Goal: Information Seeking & Learning: Learn about a topic

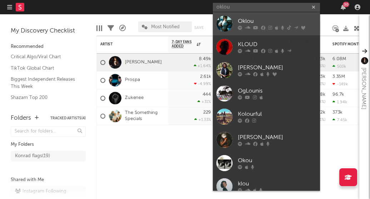
type input "oklou"
click at [255, 21] on div "Oklou" at bounding box center [277, 21] width 79 height 9
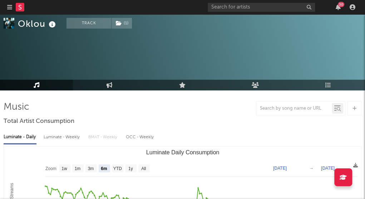
scroll to position [39, 0]
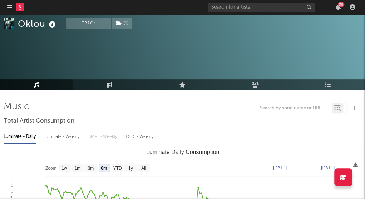
click at [119, 166] on text "YTD" at bounding box center [117, 168] width 9 height 5
select select "YTD"
type input "[DATE]"
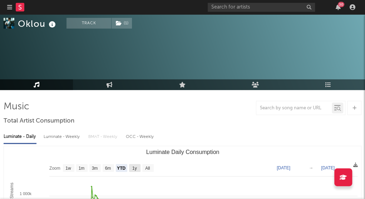
click at [139, 164] on rect "Luminate Daily Consumption" at bounding box center [134, 168] width 11 height 8
select select "1y"
type input "[DATE]"
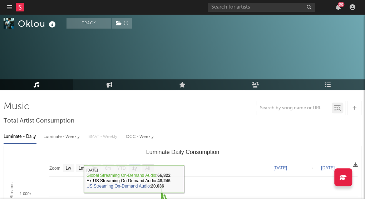
click at [147, 166] on text "All" at bounding box center [147, 168] width 5 height 5
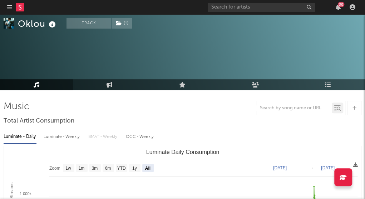
select select "All"
type input "[DATE]"
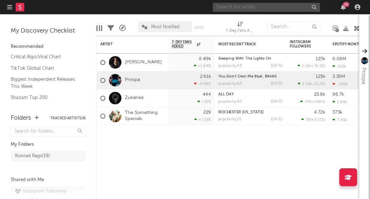
click at [231, 5] on input "text" at bounding box center [266, 7] width 107 height 9
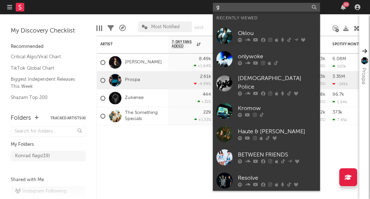
click at [231, 5] on input "g" at bounding box center [266, 7] width 107 height 9
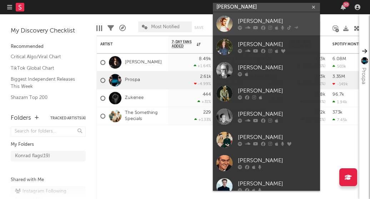
type input "[PERSON_NAME]"
click at [271, 28] on icon at bounding box center [270, 28] width 4 height 4
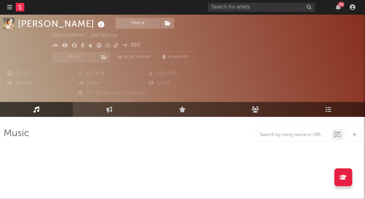
select select "6m"
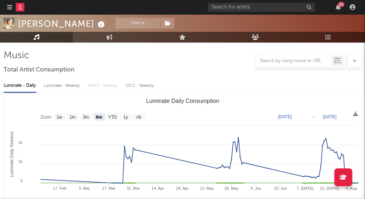
scroll to position [90, 0]
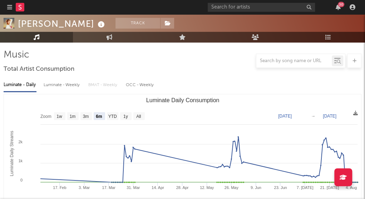
type input "[DATE]"
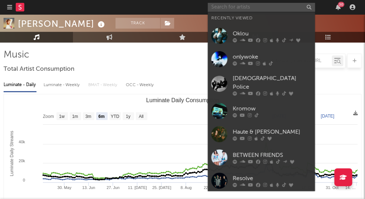
click at [235, 8] on input "text" at bounding box center [261, 7] width 107 height 9
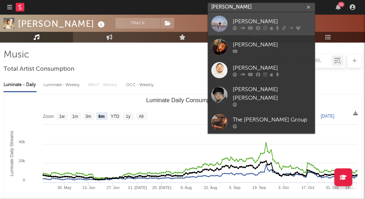
type input "jake miller"
click at [237, 19] on div "Jake Miller" at bounding box center [272, 21] width 79 height 9
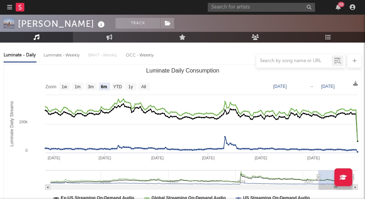
scroll to position [118, 0]
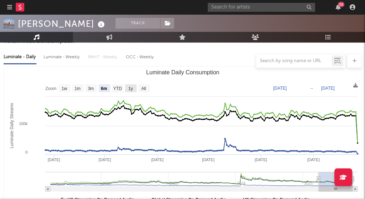
click at [132, 86] on text "1y" at bounding box center [130, 88] width 5 height 5
select select "1y"
type input "[DATE]"
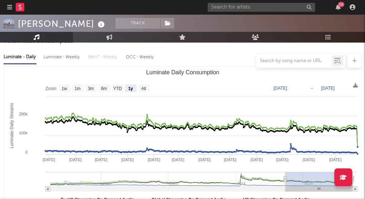
click at [143, 86] on text "All" at bounding box center [143, 88] width 5 height 5
select select "All"
type input "[DATE]"
